Goal: Information Seeking & Learning: Learn about a topic

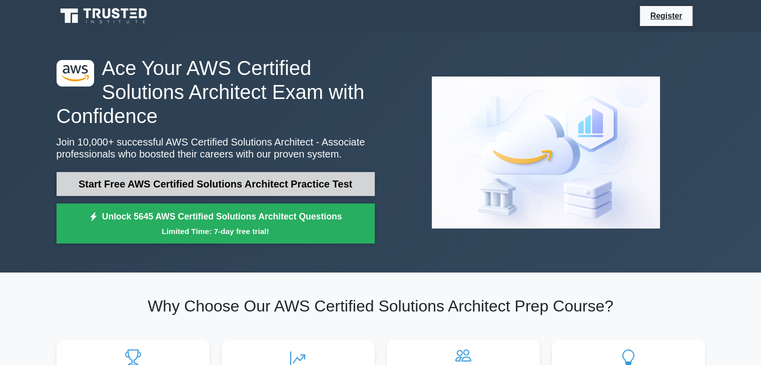
click at [217, 184] on link "Start Free AWS Certified Solutions Architect Practice Test" at bounding box center [216, 184] width 318 height 24
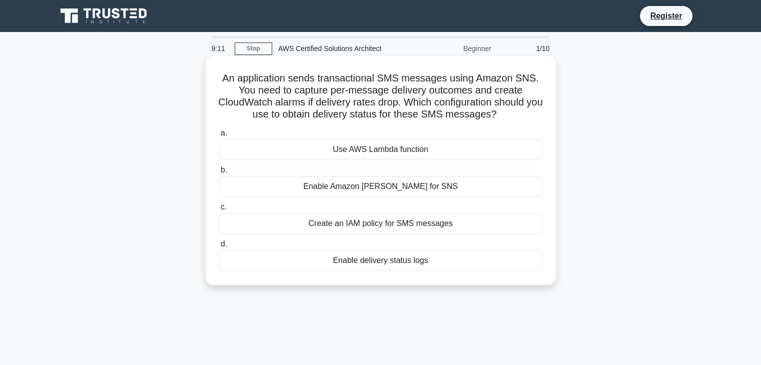
click at [372, 150] on div "Use AWS Lambda function" at bounding box center [381, 149] width 324 height 21
click at [219, 137] on input "a. Use AWS Lambda function" at bounding box center [219, 133] width 0 height 7
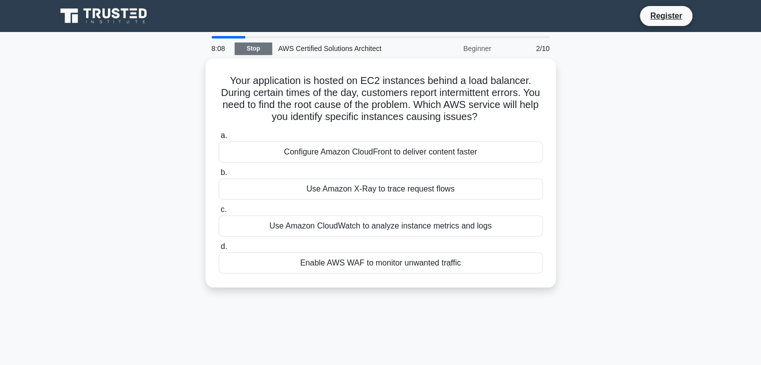
click at [254, 46] on link "Stop" at bounding box center [254, 49] width 38 height 13
